Goal: Transaction & Acquisition: Purchase product/service

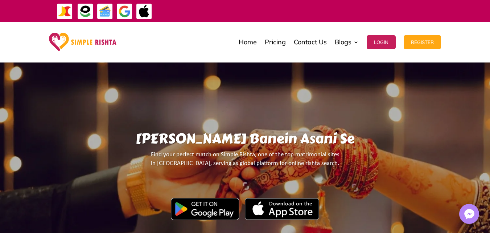
scroll to position [1127, 0]
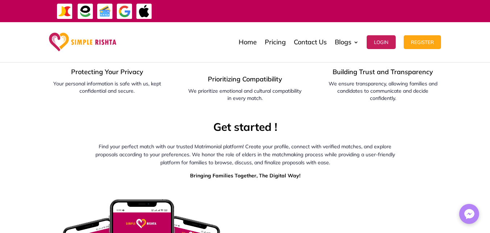
drag, startPoint x: 495, startPoint y: 25, endPoint x: 323, endPoint y: 131, distance: 201.8
click at [323, 142] on p "Find your perfect match with our trusted Matrimonial platform! Create your prof…" at bounding box center [246, 156] width 314 height 29
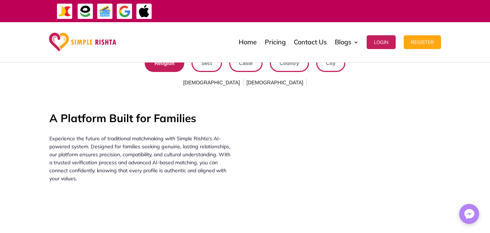
scroll to position [736, 0]
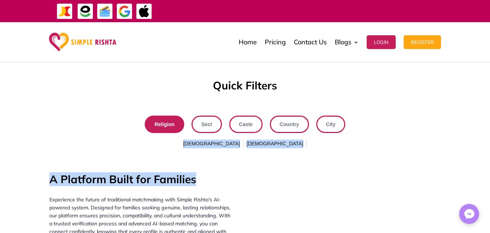
drag, startPoint x: 211, startPoint y: 141, endPoint x: 213, endPoint y: 110, distance: 30.5
click at [213, 115] on link "Sect" at bounding box center [207, 123] width 30 height 17
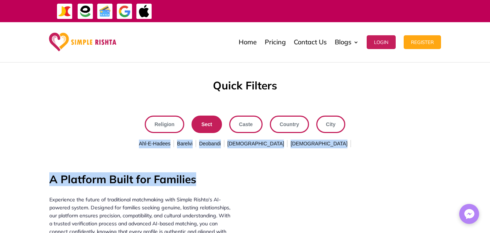
click at [170, 115] on link "Religion" at bounding box center [165, 123] width 40 height 17
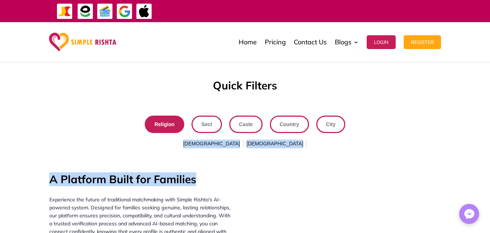
click at [252, 138] on span "[DEMOGRAPHIC_DATA]" at bounding box center [275, 144] width 60 height 12
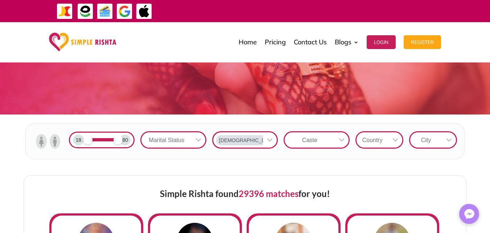
scroll to position [77, 0]
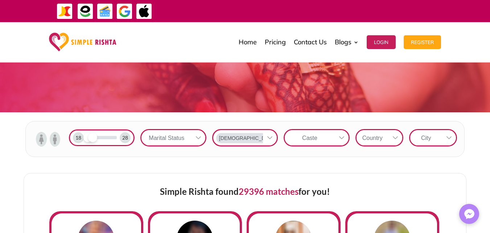
drag, startPoint x: 118, startPoint y: 137, endPoint x: 92, endPoint y: 138, distance: 26.1
click at [92, 138] on span at bounding box center [92, 137] width 9 height 9
click at [197, 134] on div at bounding box center [199, 137] width 14 height 15
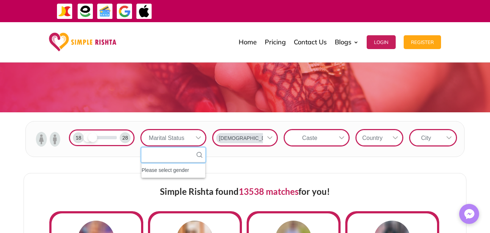
click at [182, 154] on input "text" at bounding box center [174, 154] width 64 height 15
type input "******"
click at [299, 139] on div "Caste" at bounding box center [310, 137] width 50 height 15
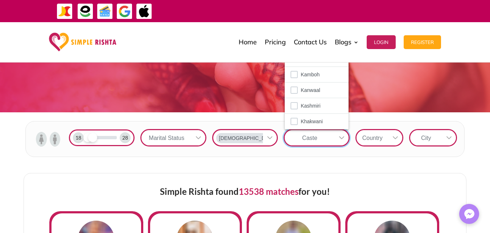
scroll to position [680, 0]
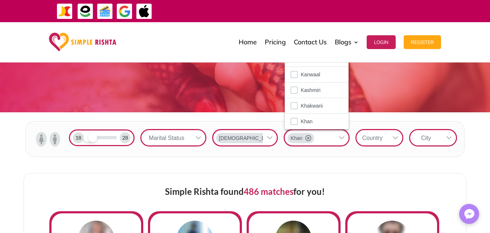
click at [393, 138] on icon at bounding box center [396, 138] width 6 height 6
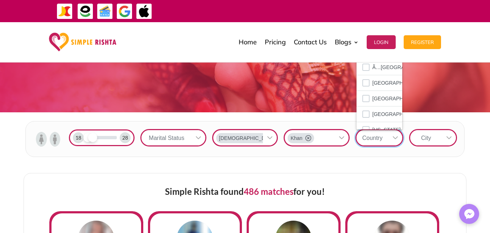
scroll to position [2584, 0]
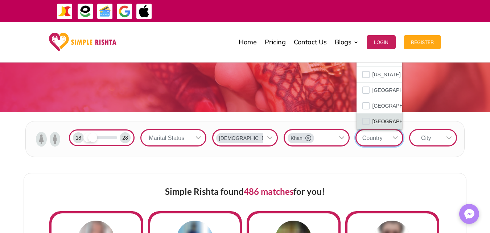
click at [375, 119] on span "[GEOGRAPHIC_DATA]" at bounding box center [399, 121] width 53 height 9
click at [426, 136] on div "City" at bounding box center [427, 137] width 32 height 15
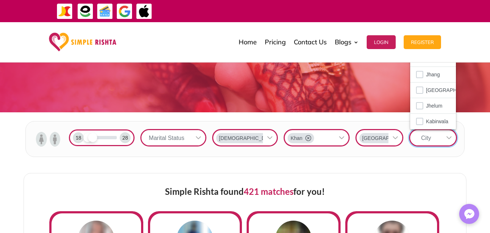
scroll to position [789, 0]
click at [427, 122] on span "Kasur" at bounding box center [433, 121] width 13 height 9
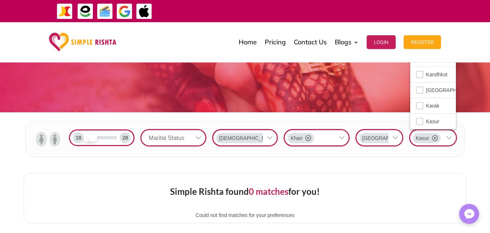
click at [200, 136] on icon at bounding box center [199, 138] width 6 height 6
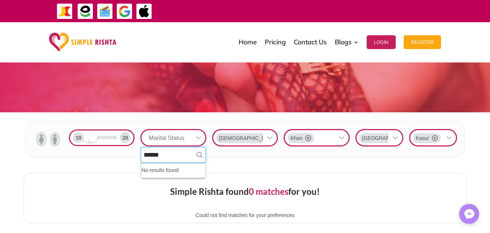
click at [181, 156] on input "******" at bounding box center [174, 154] width 64 height 15
click at [196, 156] on input "******" at bounding box center [174, 154] width 64 height 15
type input "*"
click at [433, 138] on icon at bounding box center [435, 138] width 6 height 6
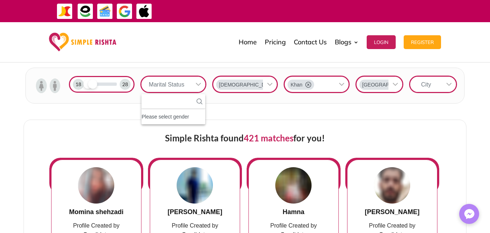
scroll to position [42, 0]
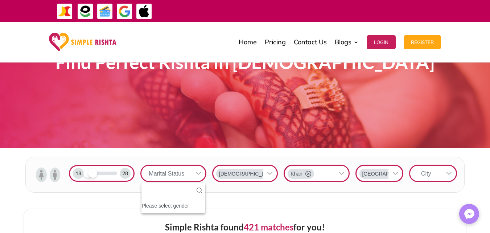
click at [437, 174] on div "City" at bounding box center [427, 173] width 32 height 15
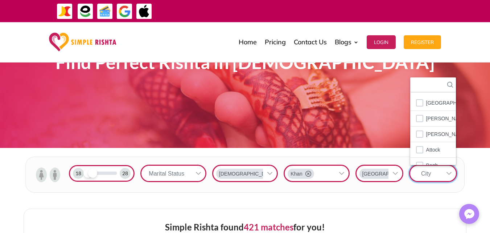
scroll to position [960, 0]
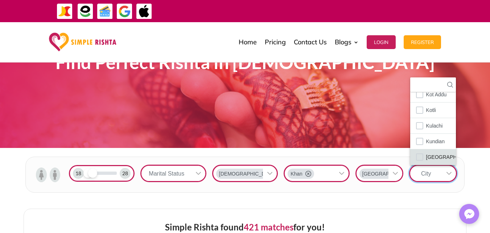
click at [431, 160] on span "[GEOGRAPHIC_DATA]" at bounding box center [453, 156] width 53 height 9
click at [406, 198] on div "18 28 Marital Status Muslim [GEOGRAPHIC_DATA] 129 results are available [GEOGRA…" at bounding box center [245, 175] width 490 height 54
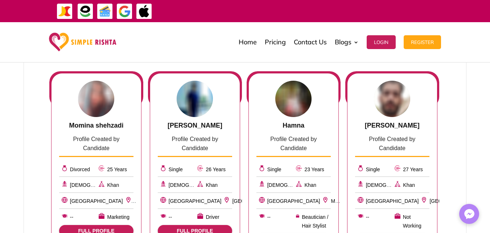
scroll to position [210, 0]
